Goal: Transaction & Acquisition: Book appointment/travel/reservation

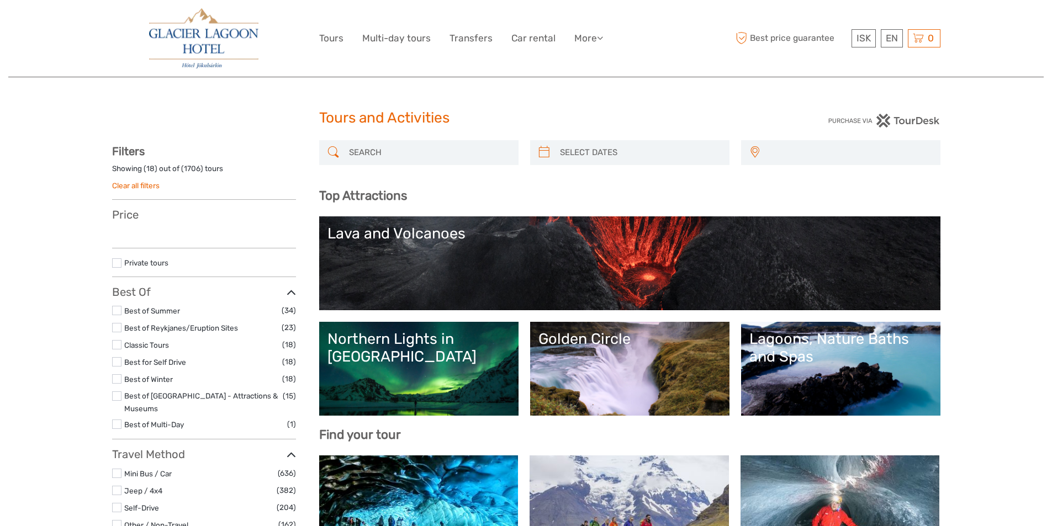
select select
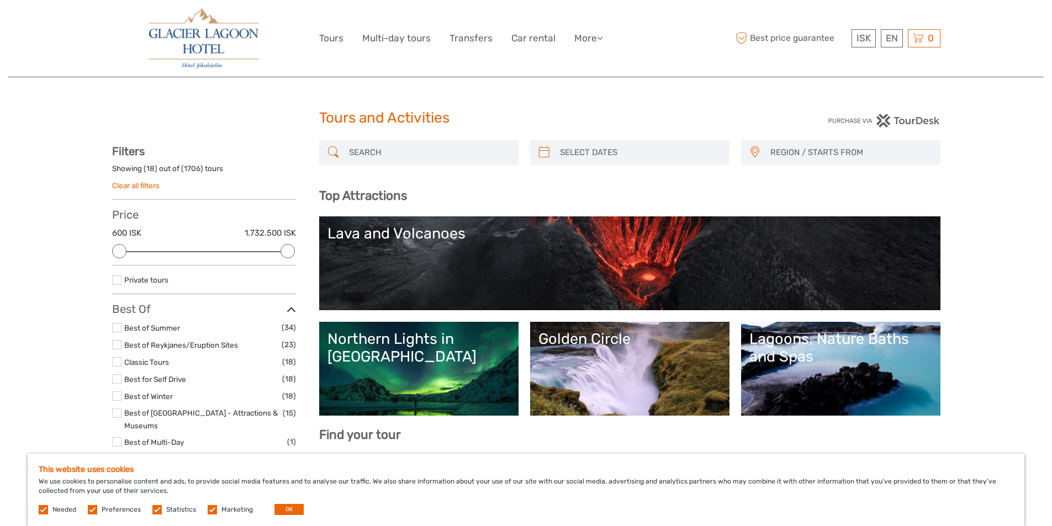
click at [518, 250] on link "Lava and Volcanoes" at bounding box center [629, 263] width 605 height 77
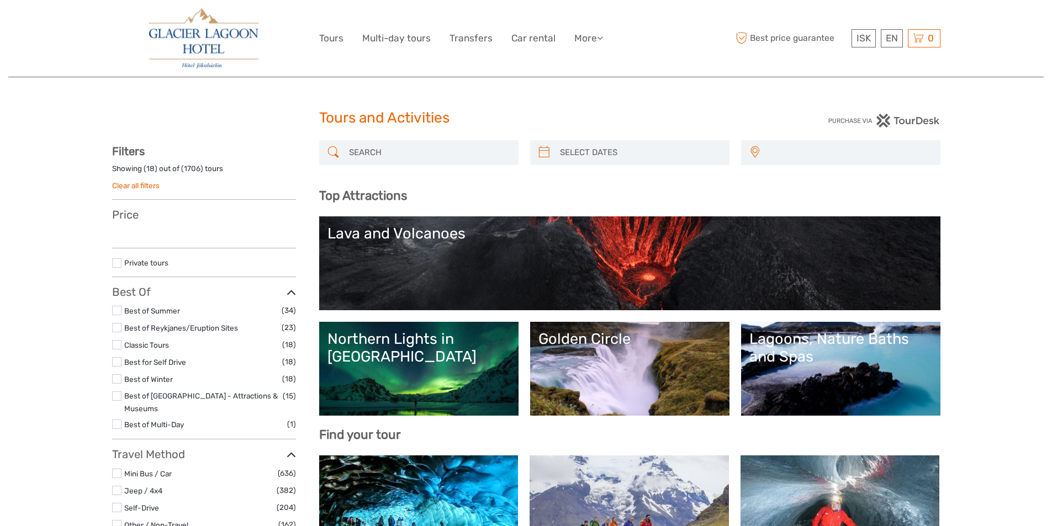
select select
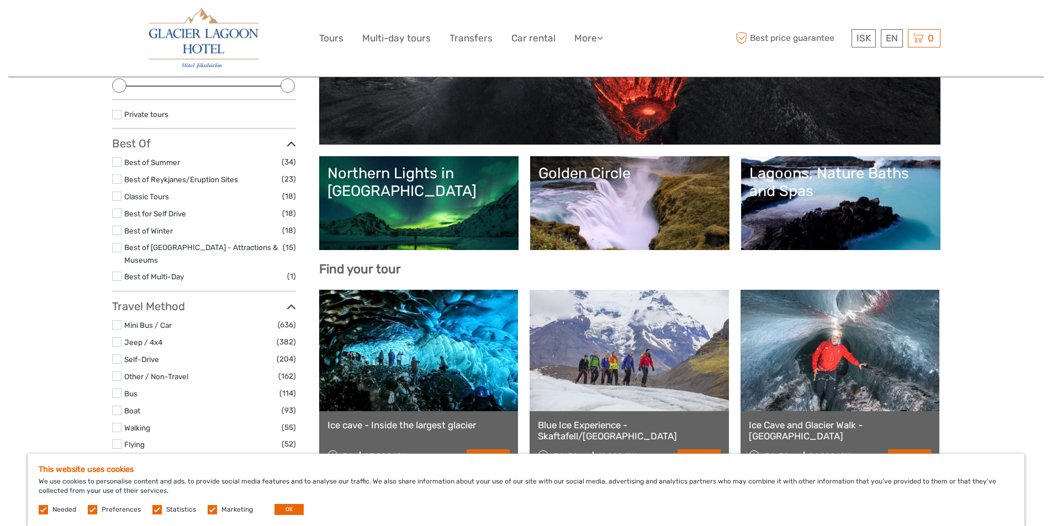
scroll to position [221, 0]
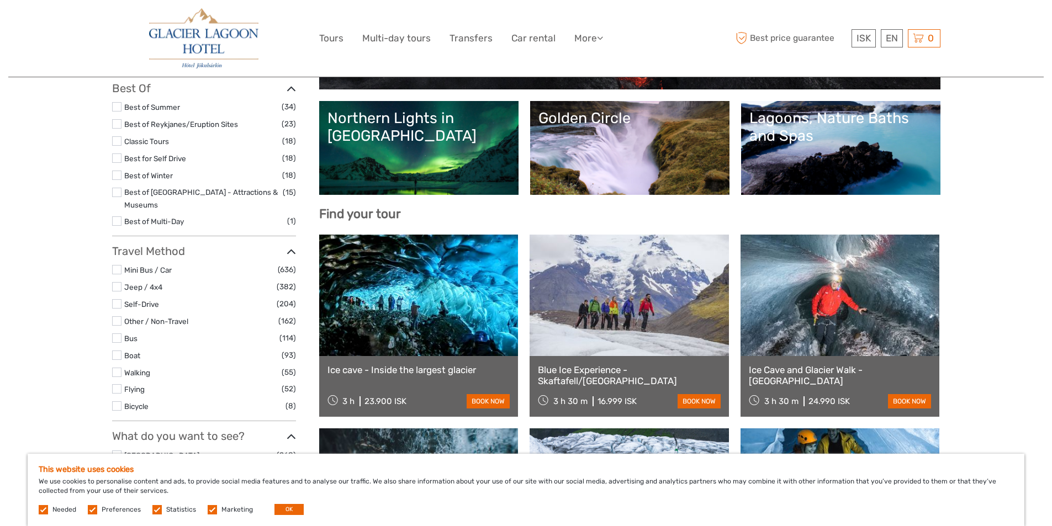
click at [392, 325] on link at bounding box center [418, 296] width 199 height 122
